Goal: Use online tool/utility: Utilize a website feature to perform a specific function

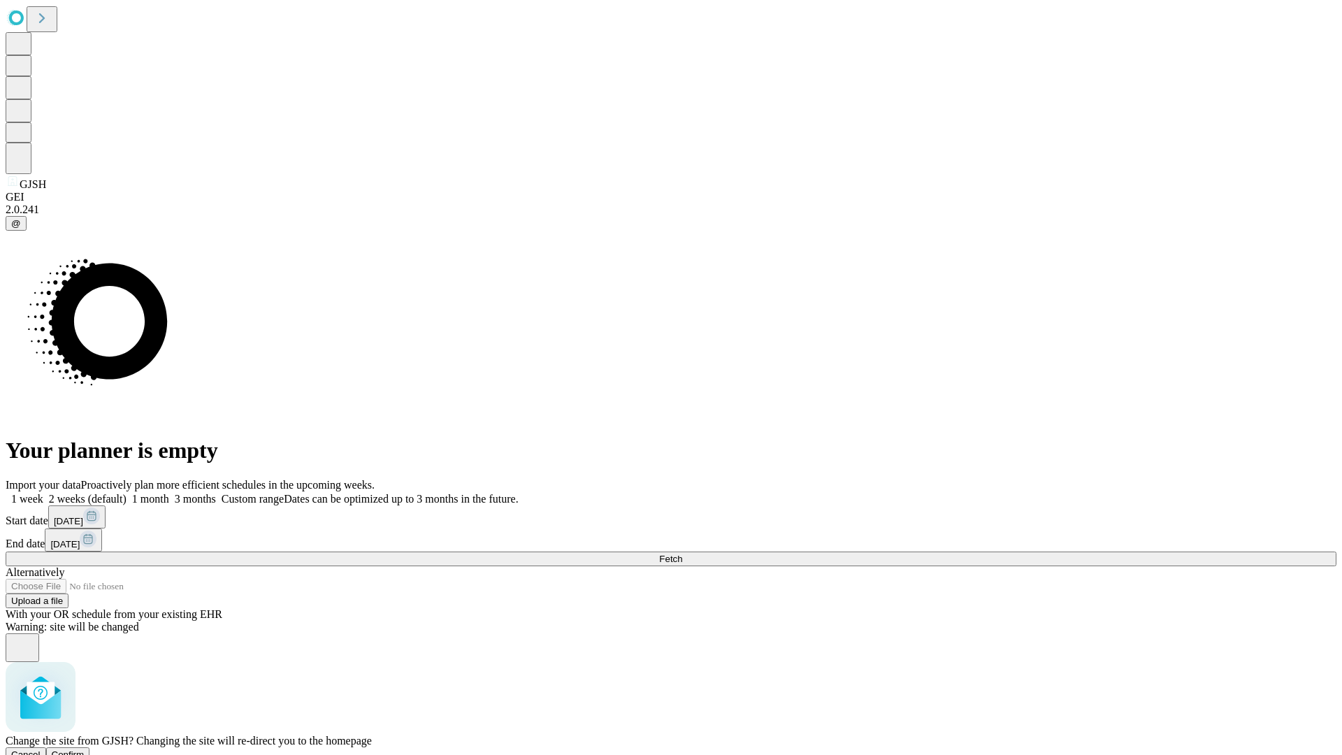
click at [85, 749] on span "Confirm" at bounding box center [68, 754] width 33 height 10
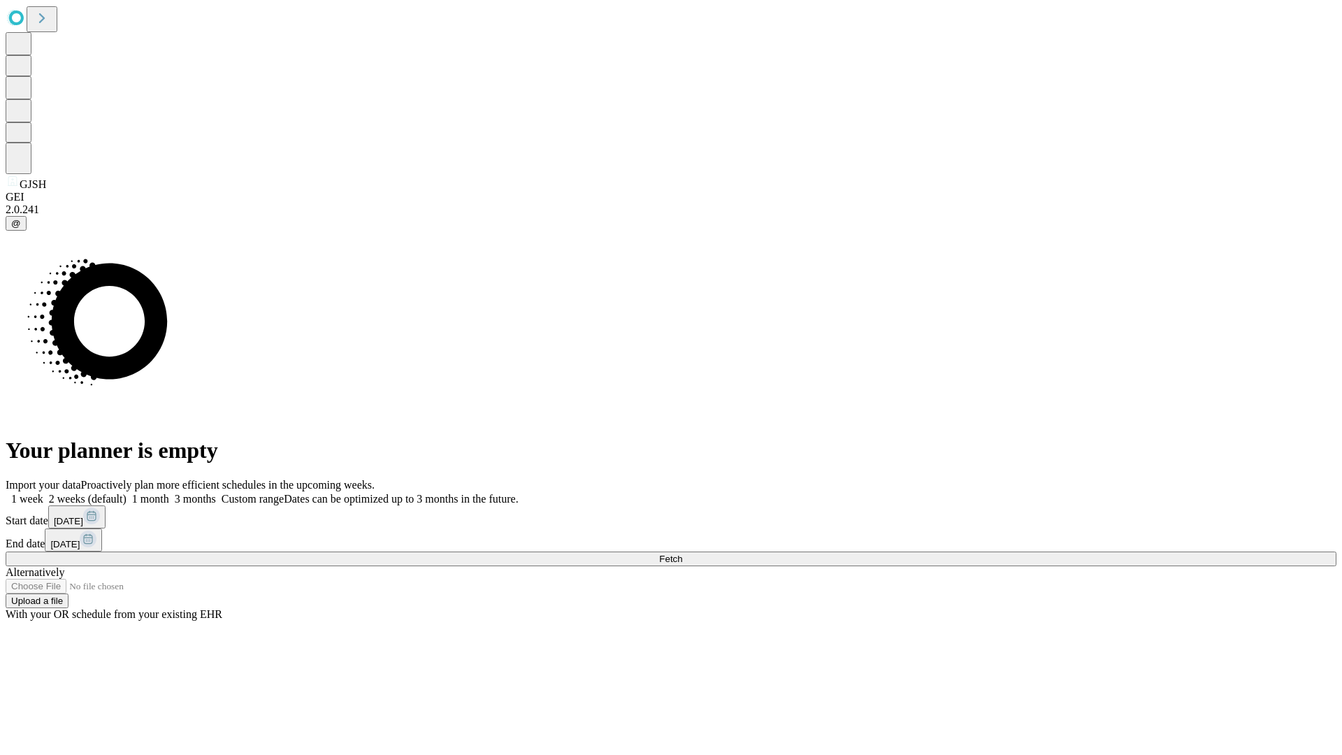
click at [43, 493] on label "1 week" at bounding box center [25, 499] width 38 height 12
click at [682, 554] on span "Fetch" at bounding box center [670, 559] width 23 height 10
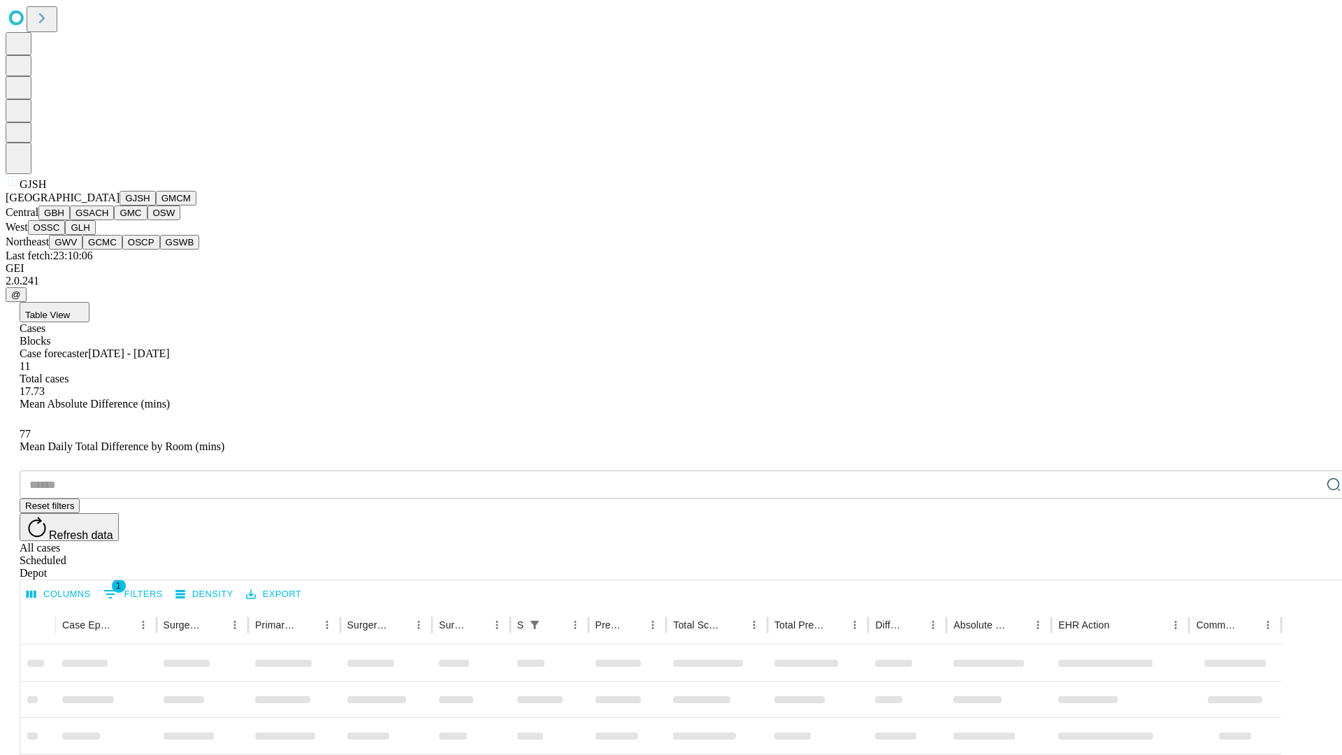
click at [156, 206] on button "GMCM" at bounding box center [176, 198] width 41 height 15
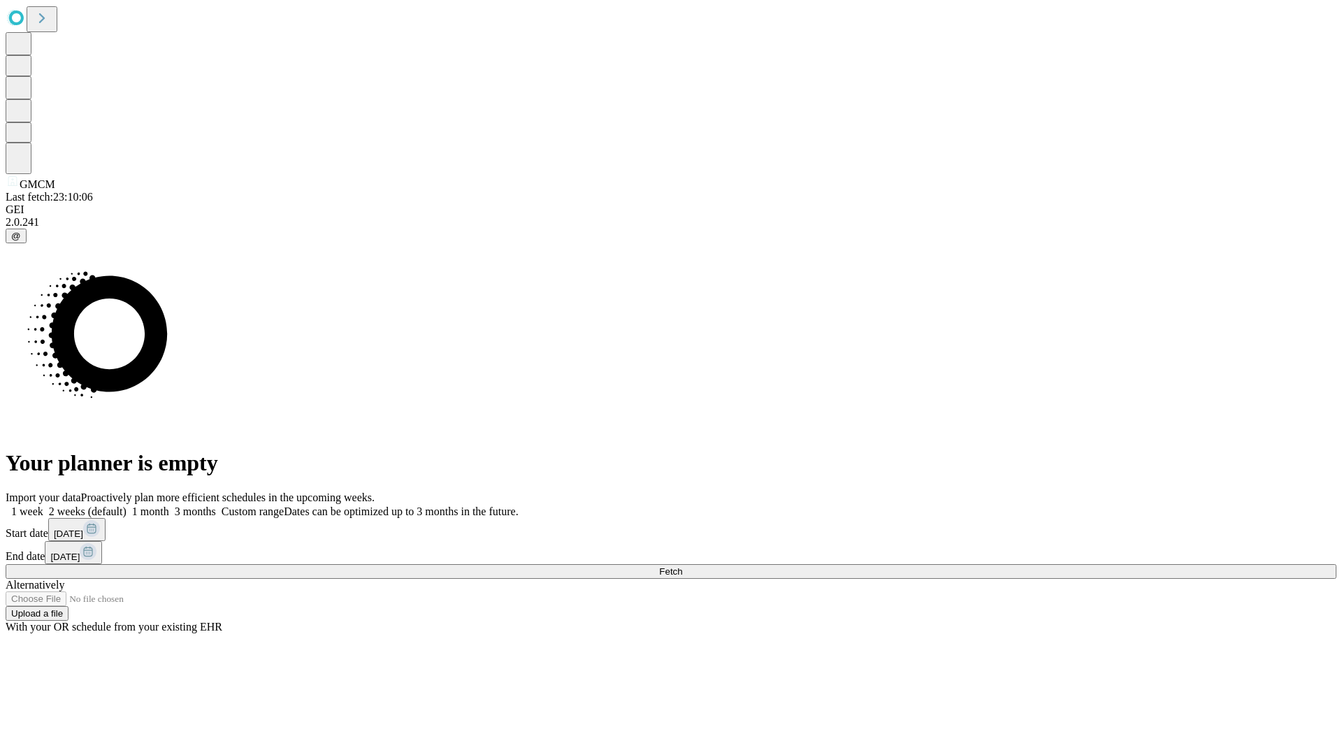
click at [43, 505] on label "1 week" at bounding box center [25, 511] width 38 height 12
click at [682, 566] on span "Fetch" at bounding box center [670, 571] width 23 height 10
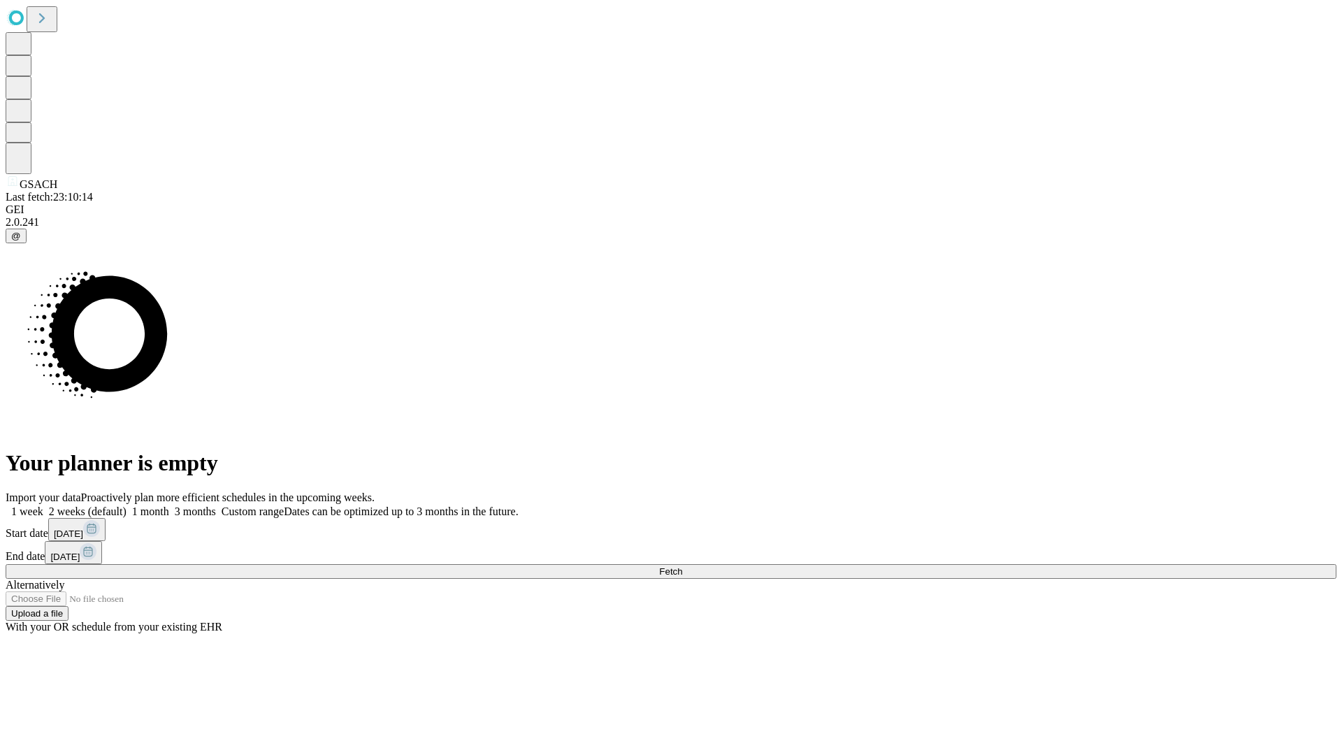
click at [43, 505] on label "1 week" at bounding box center [25, 511] width 38 height 12
click at [682, 566] on span "Fetch" at bounding box center [670, 571] width 23 height 10
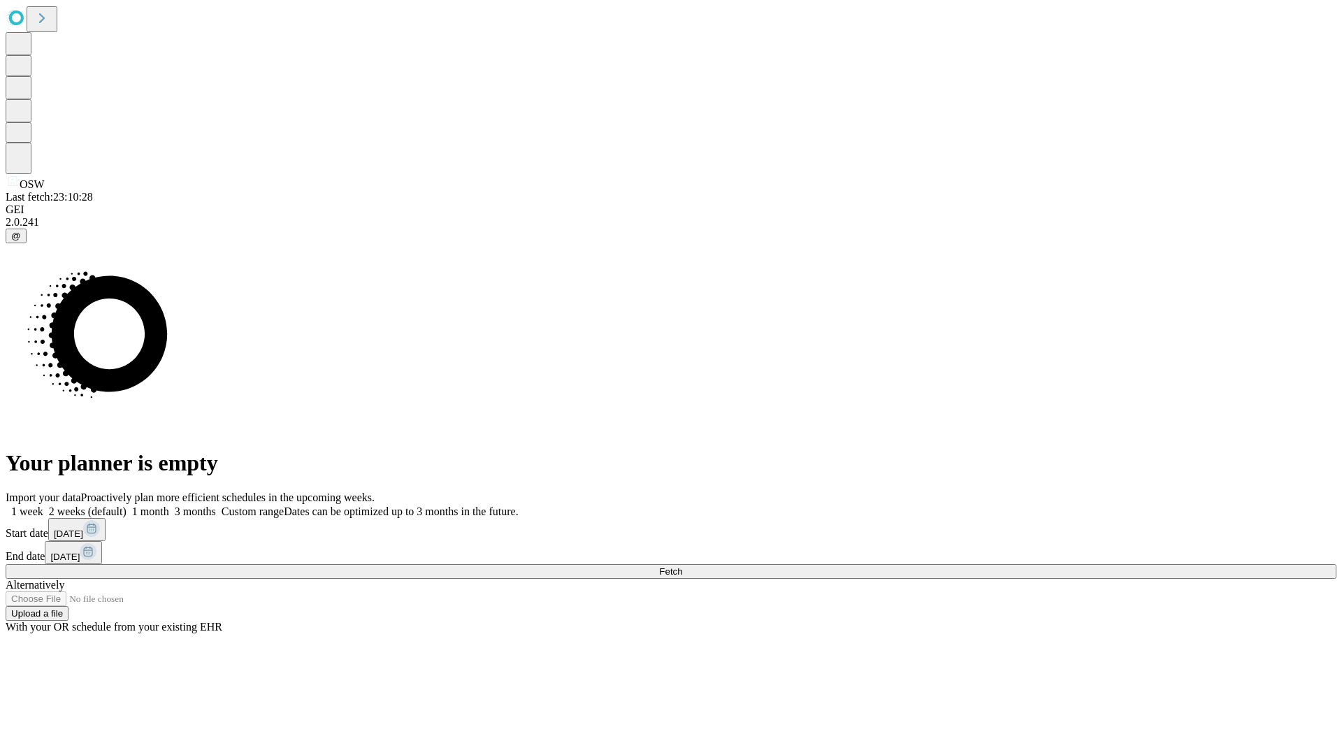
click at [43, 505] on label "1 week" at bounding box center [25, 511] width 38 height 12
click at [682, 566] on span "Fetch" at bounding box center [670, 571] width 23 height 10
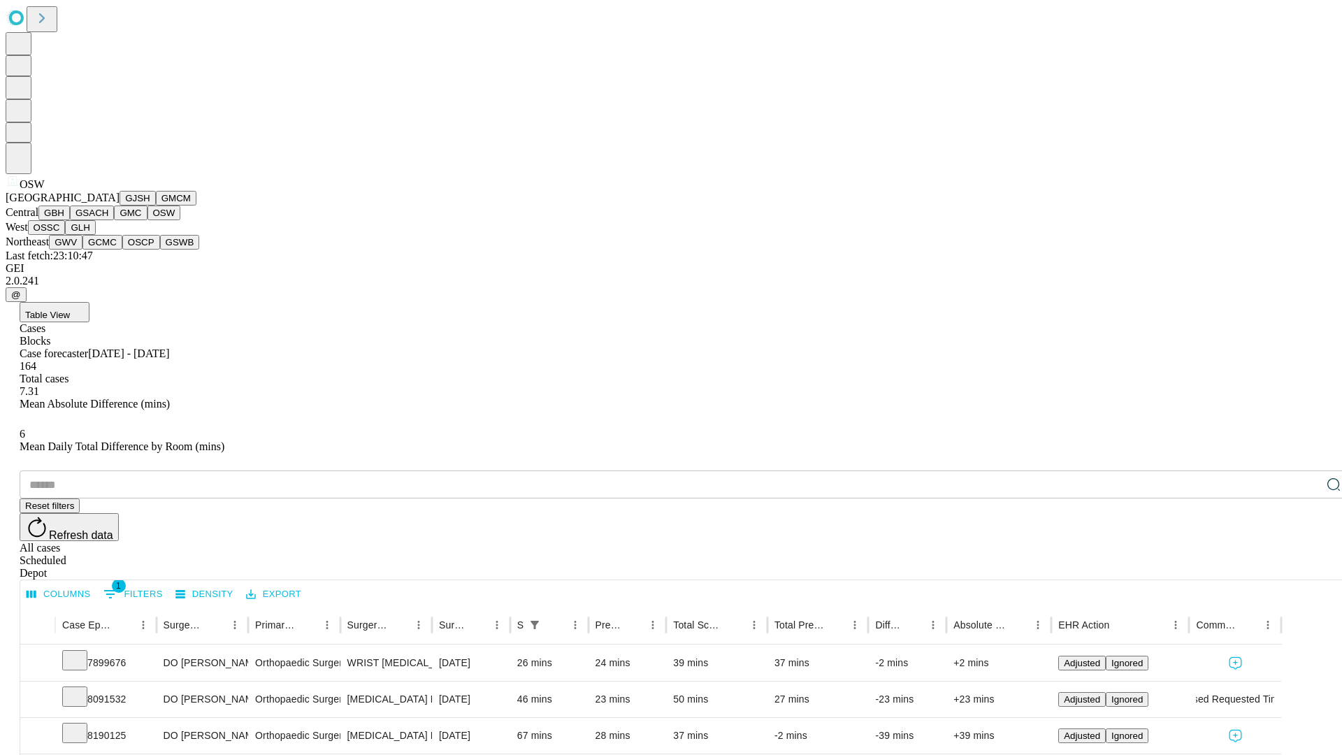
click at [66, 235] on button "OSSC" at bounding box center [47, 227] width 38 height 15
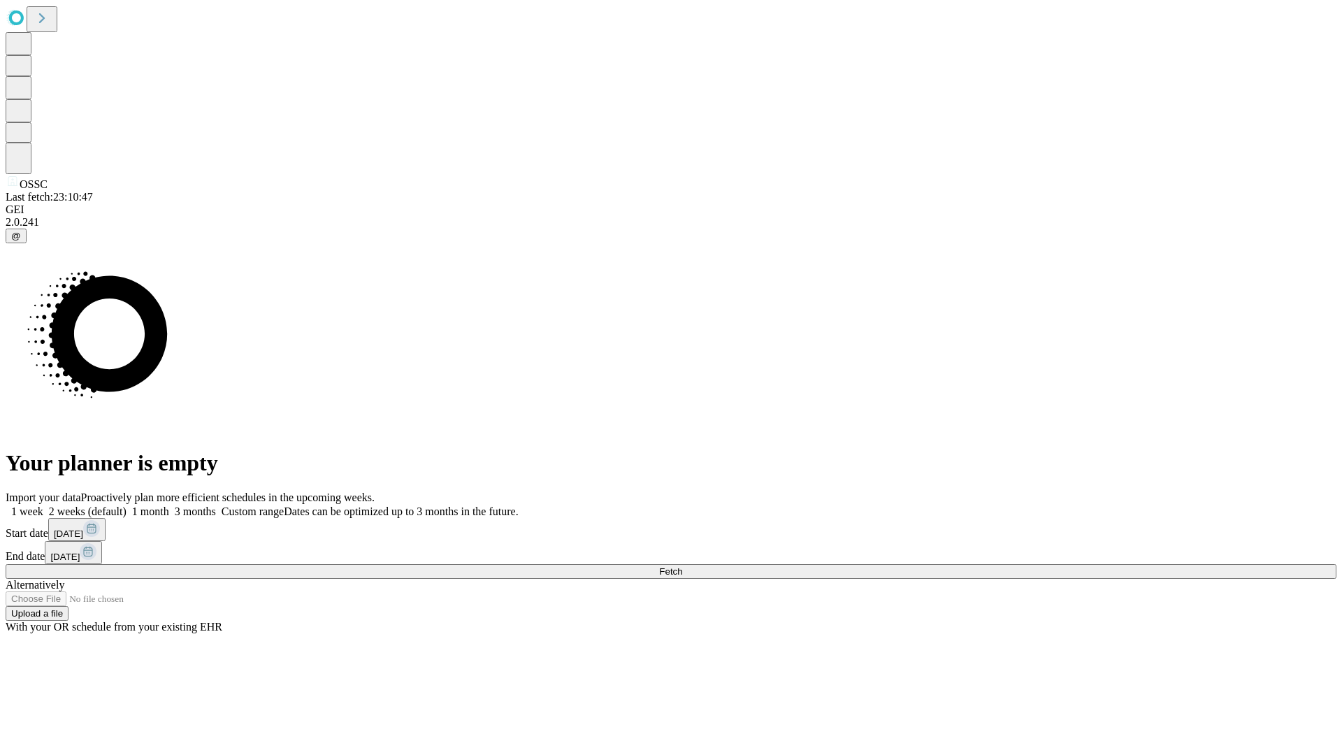
click at [43, 505] on label "1 week" at bounding box center [25, 511] width 38 height 12
click at [682, 566] on span "Fetch" at bounding box center [670, 571] width 23 height 10
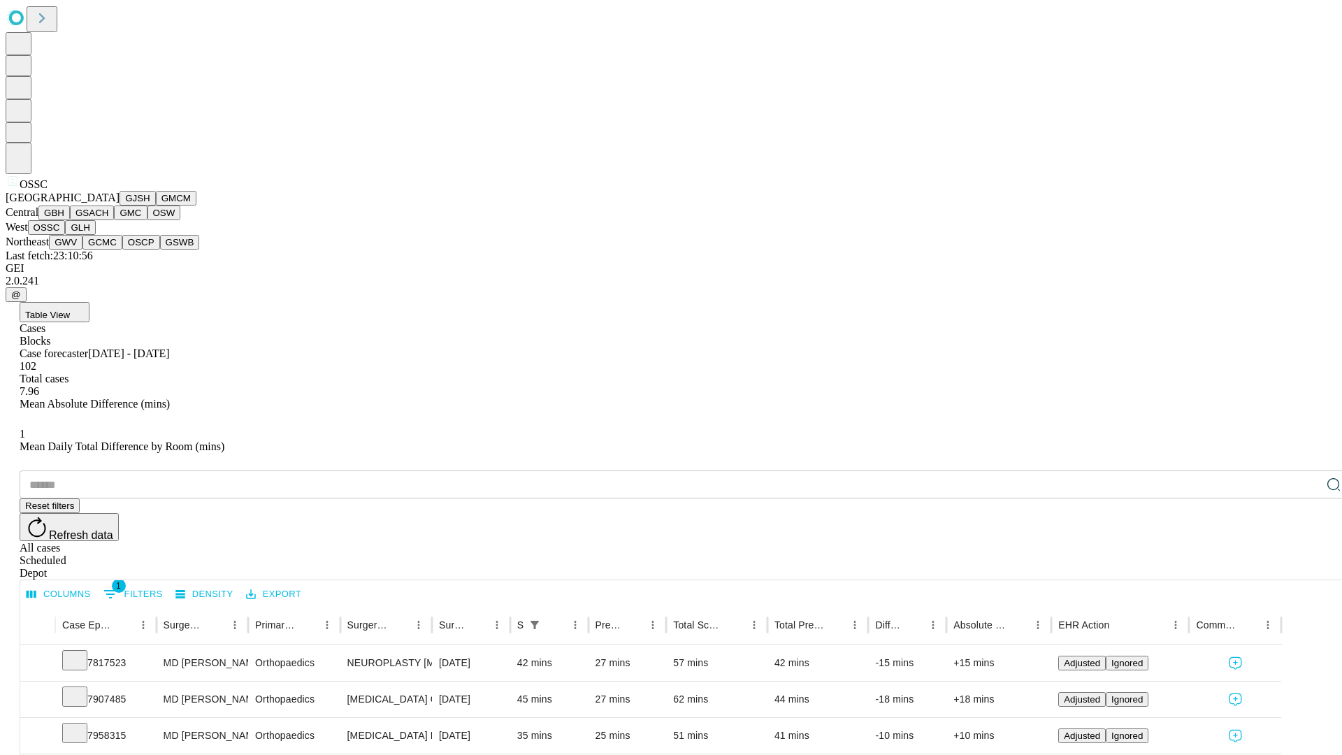
click at [95, 235] on button "GLH" at bounding box center [80, 227] width 30 height 15
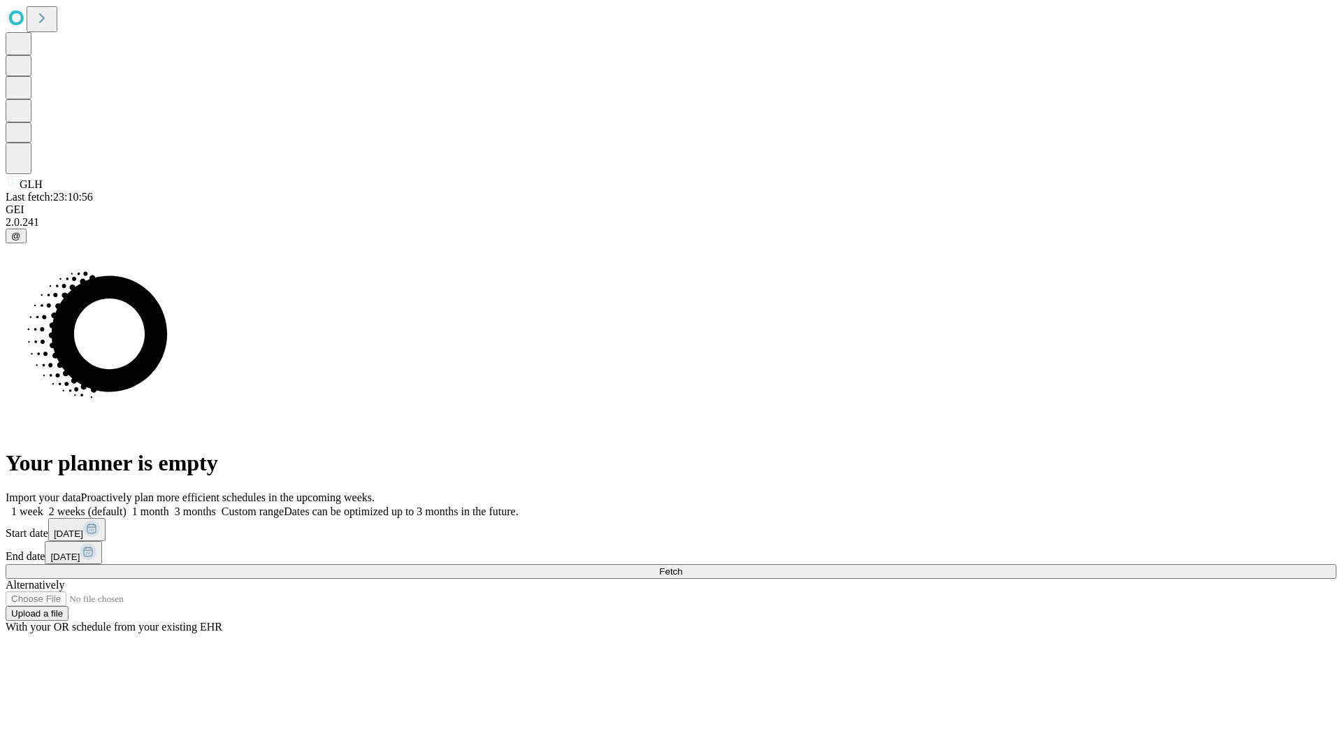
click at [43, 505] on label "1 week" at bounding box center [25, 511] width 38 height 12
click at [682, 566] on span "Fetch" at bounding box center [670, 571] width 23 height 10
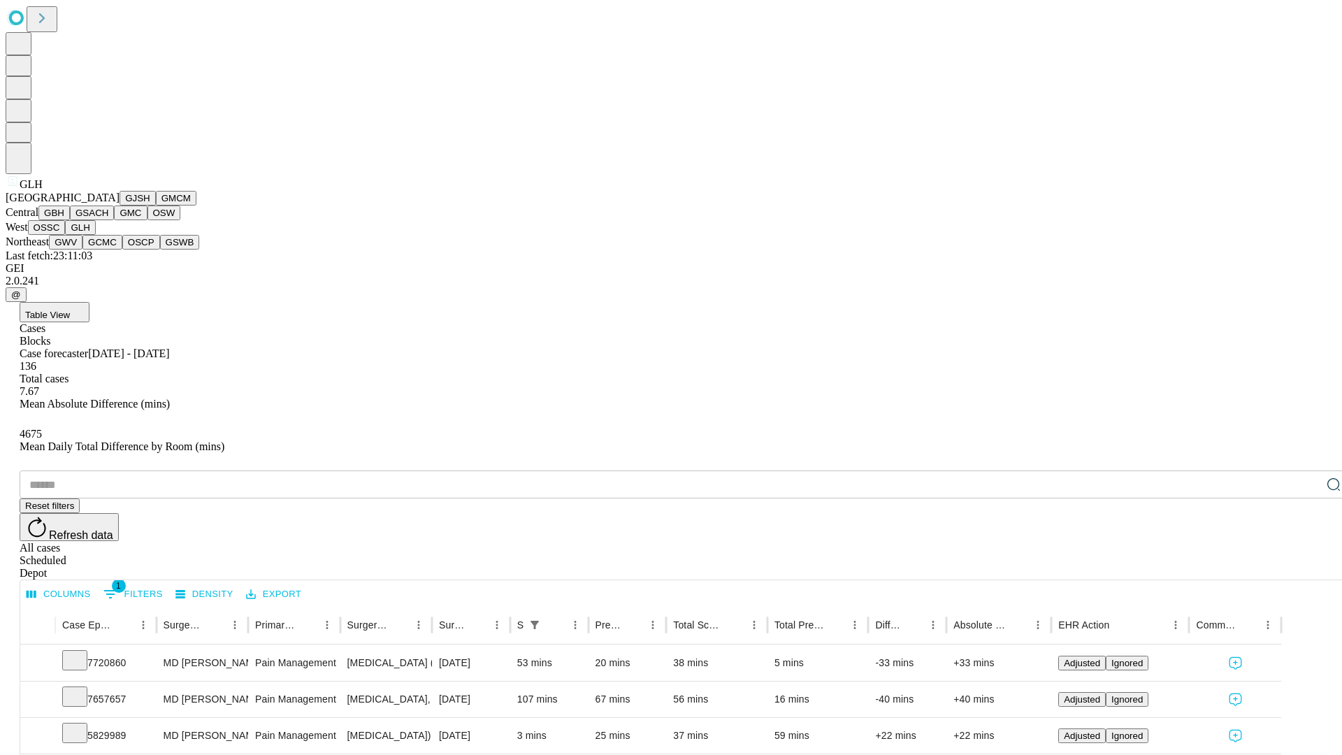
click at [82, 250] on button "GWV" at bounding box center [66, 242] width 34 height 15
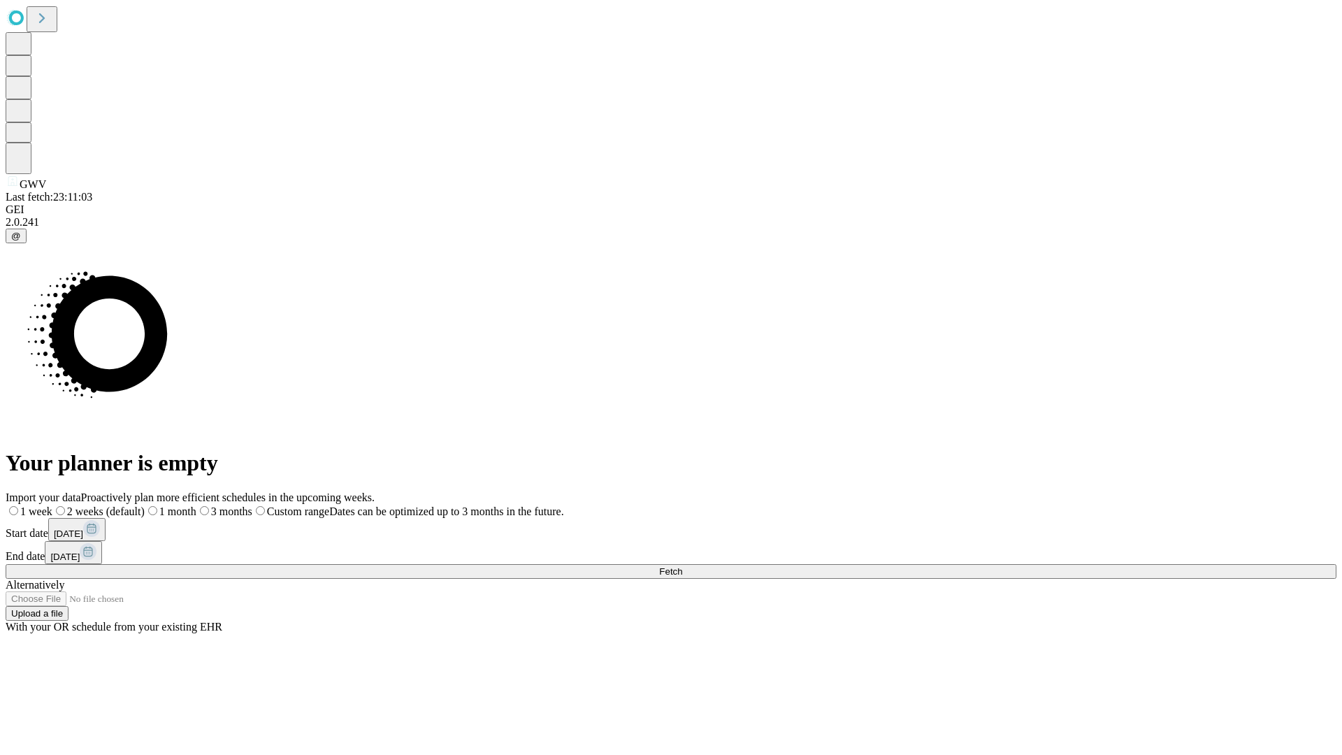
click at [52, 505] on label "1 week" at bounding box center [29, 511] width 47 height 12
click at [682, 566] on span "Fetch" at bounding box center [670, 571] width 23 height 10
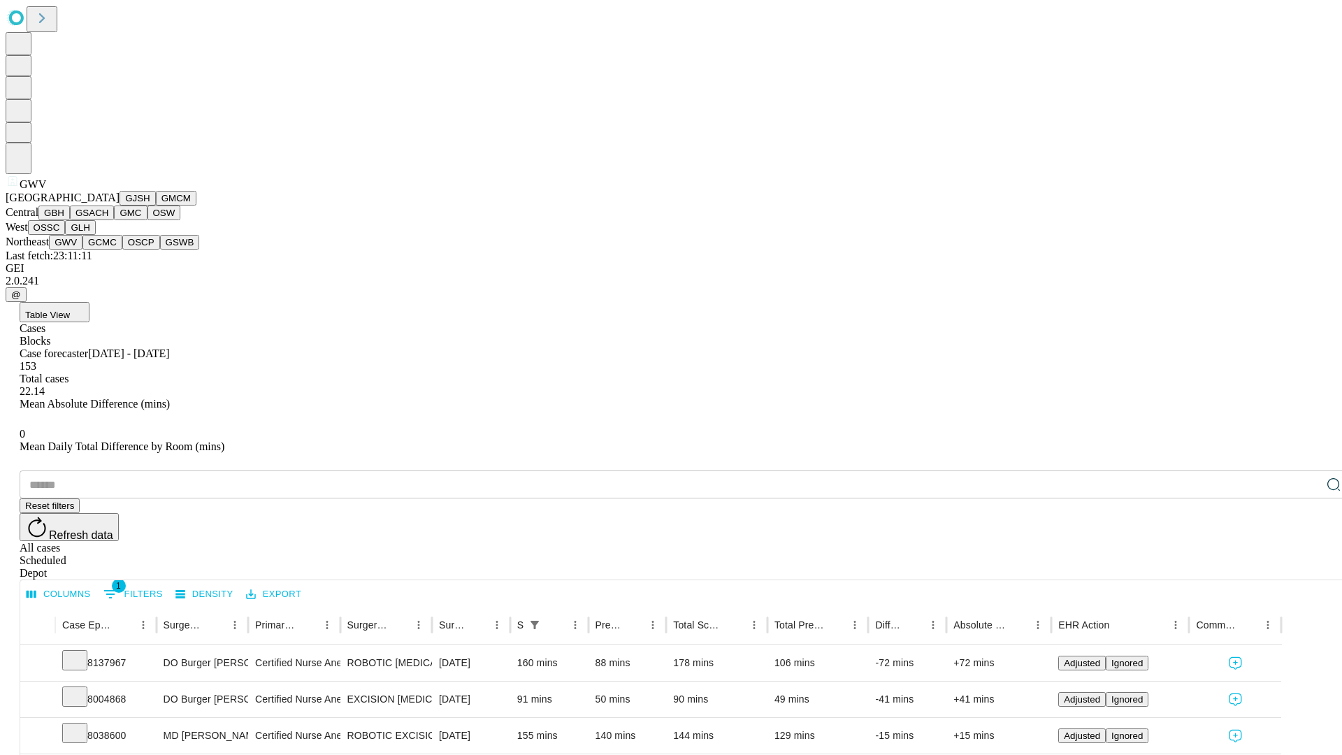
click at [108, 250] on button "GCMC" at bounding box center [102, 242] width 40 height 15
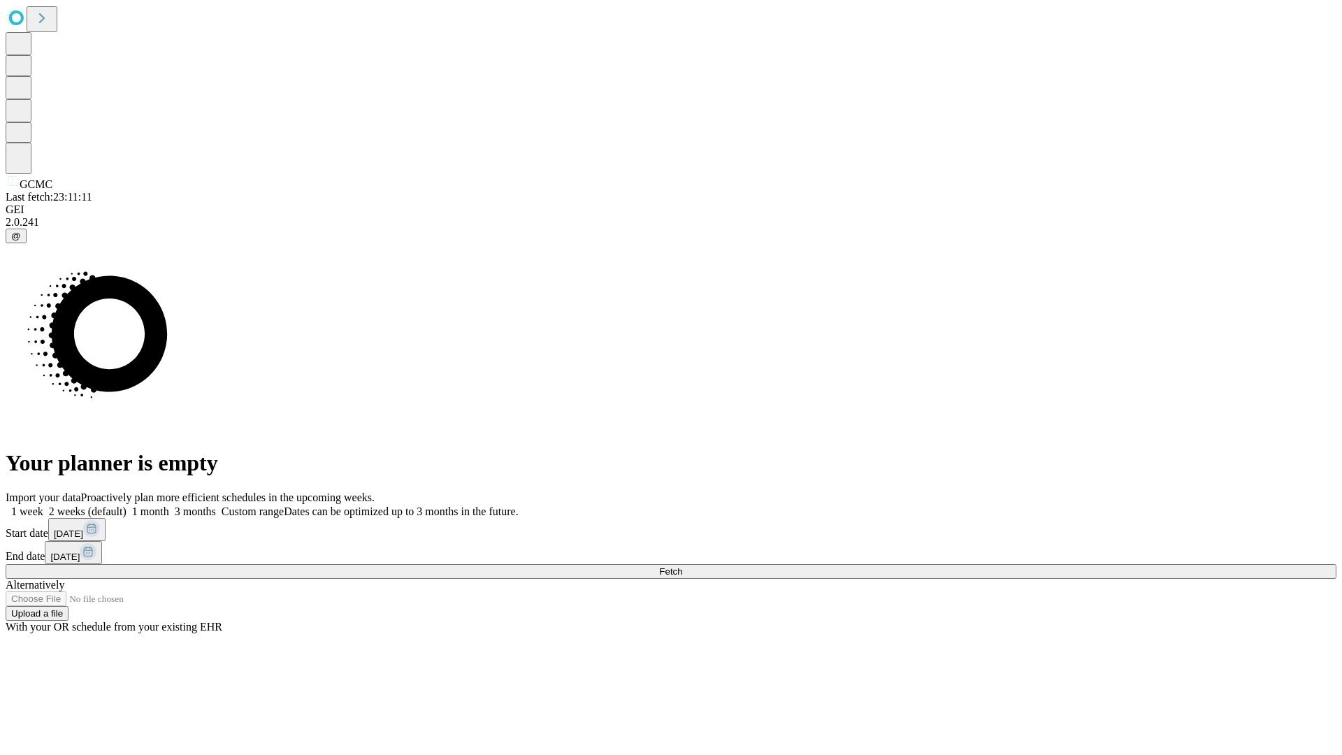
click at [43, 505] on label "1 week" at bounding box center [25, 511] width 38 height 12
click at [682, 566] on span "Fetch" at bounding box center [670, 571] width 23 height 10
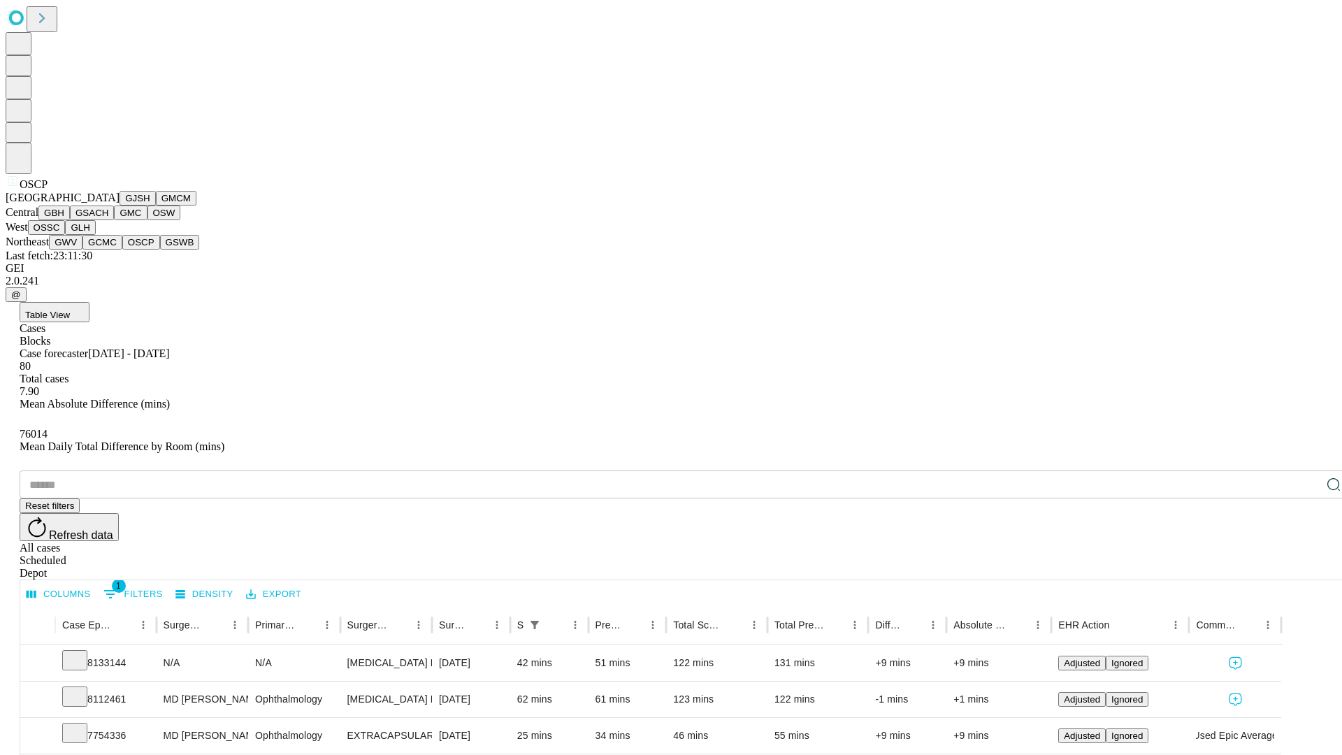
click at [160, 250] on button "GSWB" at bounding box center [180, 242] width 40 height 15
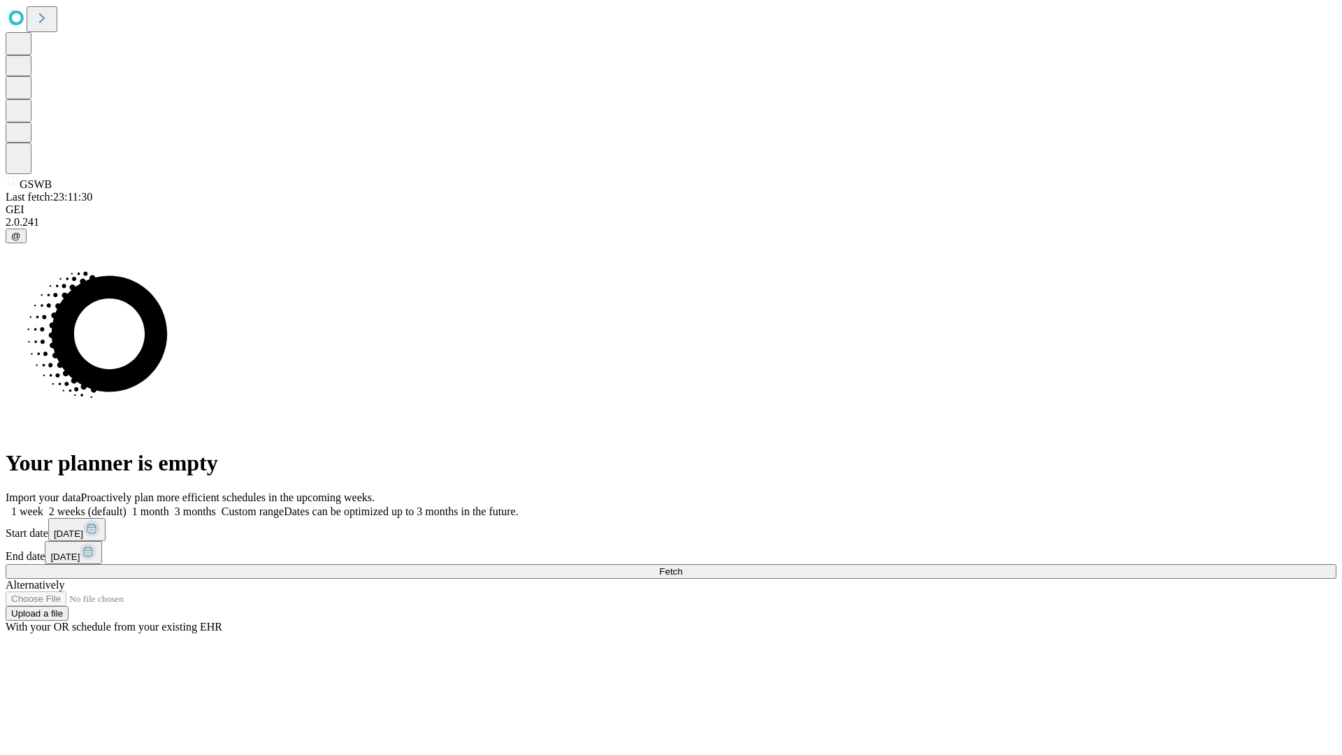
click at [43, 505] on label "1 week" at bounding box center [25, 511] width 38 height 12
click at [682, 566] on span "Fetch" at bounding box center [670, 571] width 23 height 10
